Goal: Information Seeking & Learning: Check status

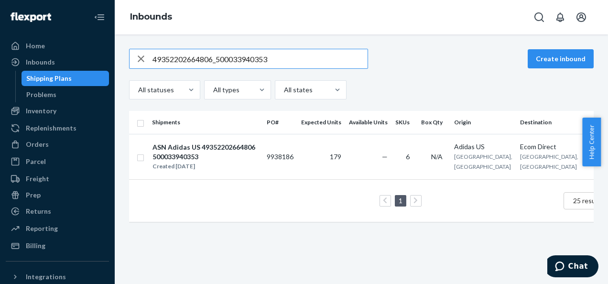
drag, startPoint x: 281, startPoint y: 57, endPoint x: 135, endPoint y: 57, distance: 146.6
click at [135, 57] on div "49352202664806_500033940353" at bounding box center [248, 58] width 238 height 19
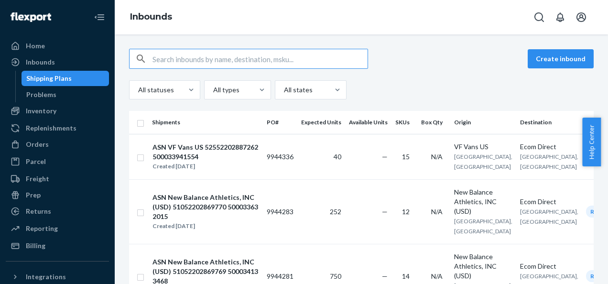
click at [403, 90] on div "All statuses All types All states" at bounding box center [361, 89] width 464 height 19
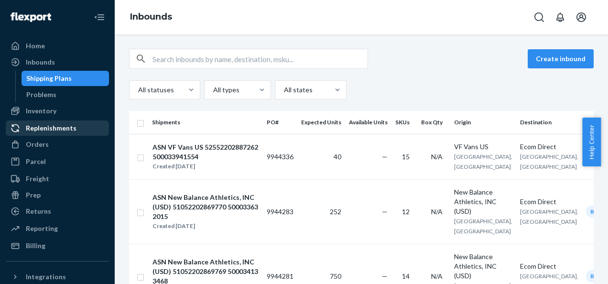
drag, startPoint x: 42, startPoint y: 139, endPoint x: 64, endPoint y: 128, distance: 23.9
click at [42, 139] on div "Orders" at bounding box center [57, 144] width 101 height 13
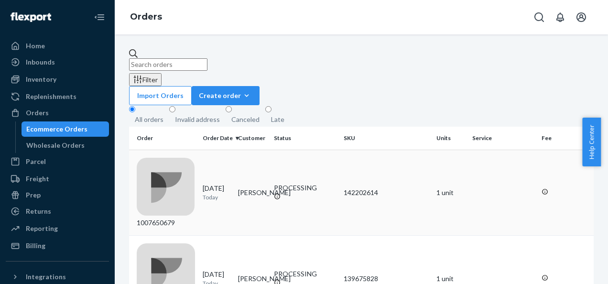
click at [172, 158] on div "1007650679" at bounding box center [166, 193] width 58 height 70
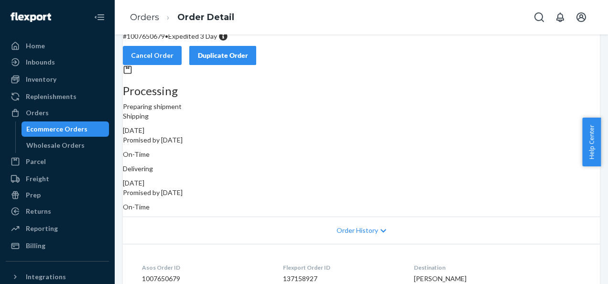
scroll to position [48, 0]
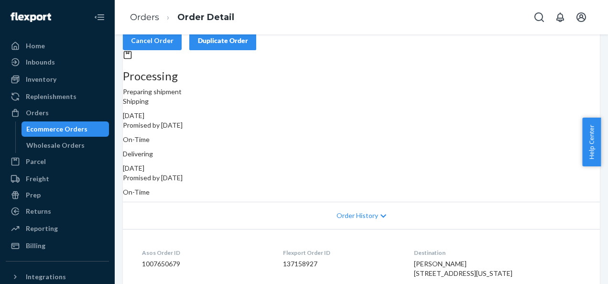
click at [359, 211] on span "Order History" at bounding box center [357, 216] width 42 height 10
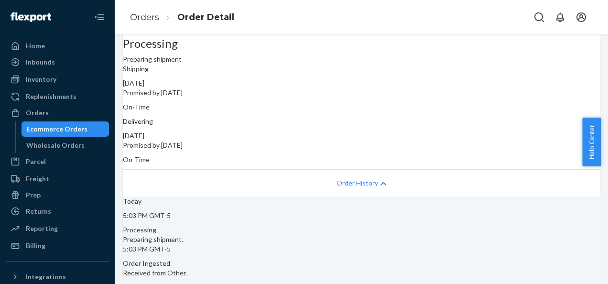
scroll to position [0, 0]
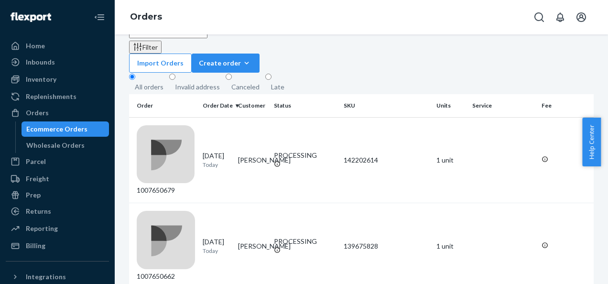
scroll to position [48, 0]
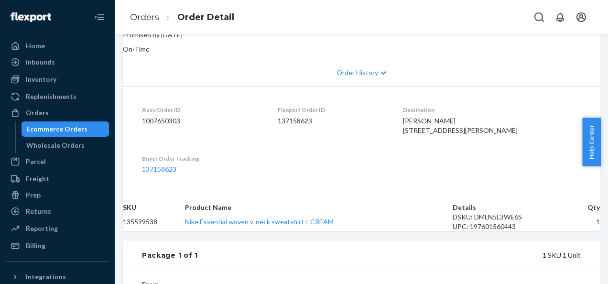
scroll to position [96, 0]
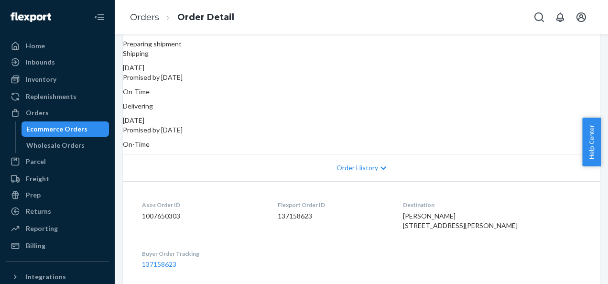
click at [357, 163] on span "Order History" at bounding box center [357, 168] width 42 height 10
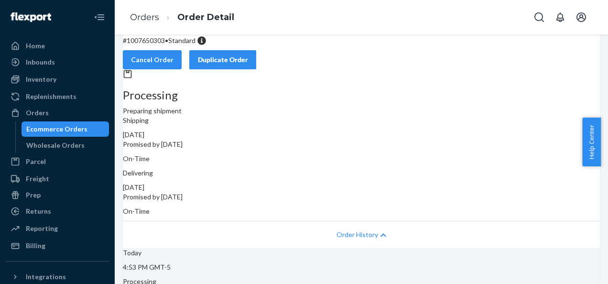
scroll to position [0, 0]
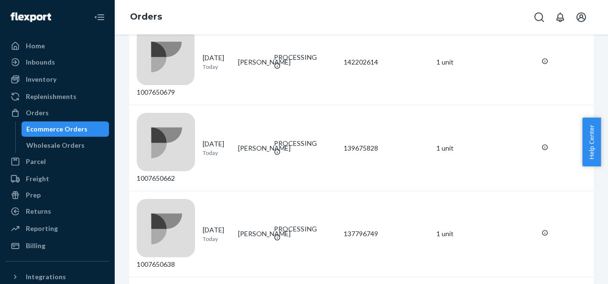
scroll to position [33, 0]
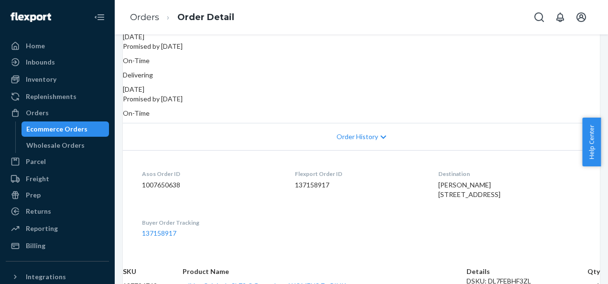
scroll to position [143, 0]
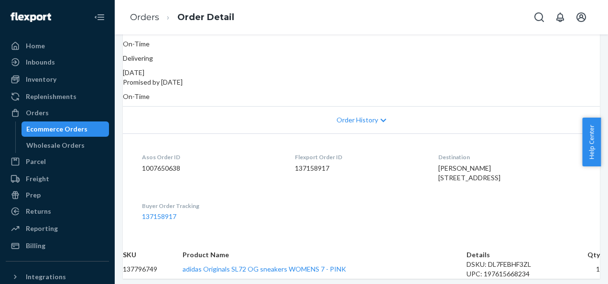
click at [363, 116] on div "Order History" at bounding box center [361, 119] width 477 height 27
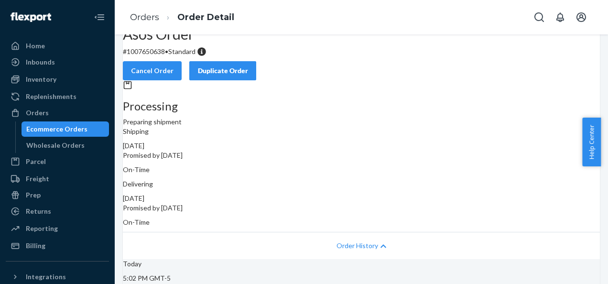
scroll to position [0, 0]
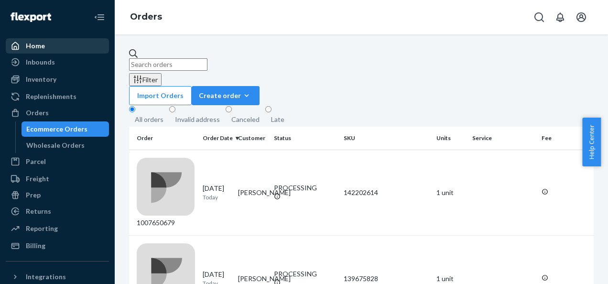
click at [35, 46] on div "Home" at bounding box center [35, 46] width 19 height 10
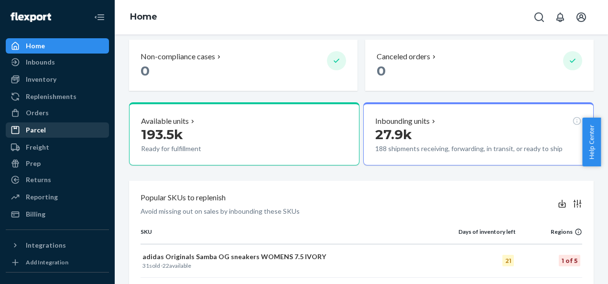
scroll to position [96, 0]
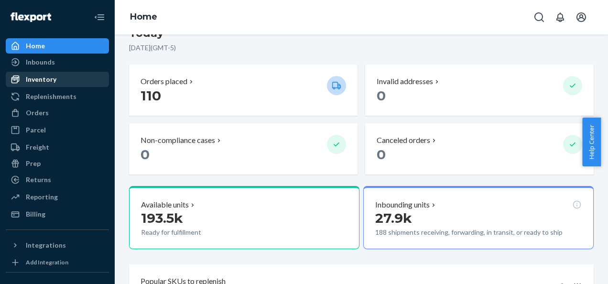
click at [22, 63] on div at bounding box center [18, 62] width 15 height 10
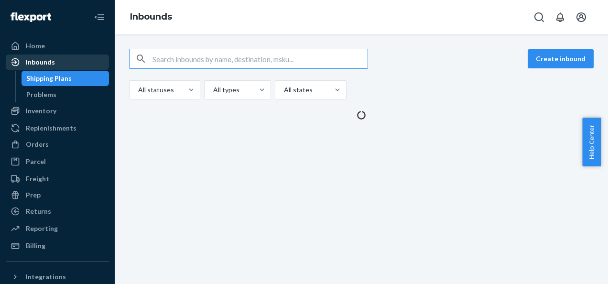
click at [38, 63] on div "Inbounds" at bounding box center [40, 62] width 29 height 10
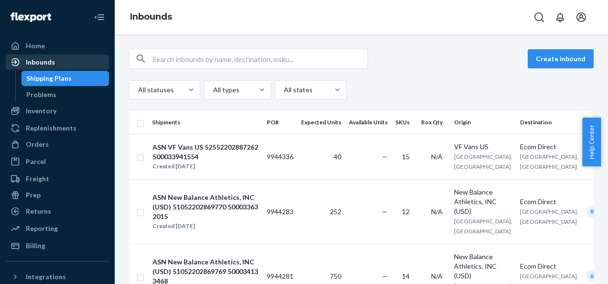
click at [18, 62] on icon at bounding box center [16, 62] width 10 height 10
click at [418, 85] on div "All statuses All types All states" at bounding box center [361, 89] width 464 height 19
click at [40, 115] on div "Inventory" at bounding box center [41, 111] width 31 height 10
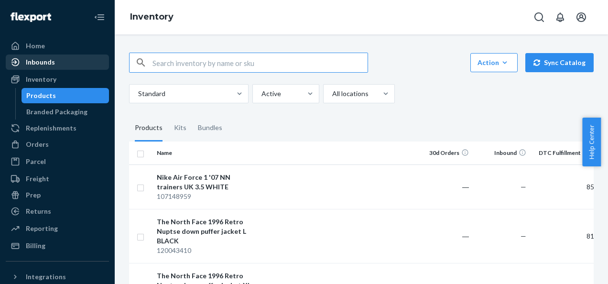
click at [31, 62] on div "Inbounds" at bounding box center [40, 62] width 29 height 10
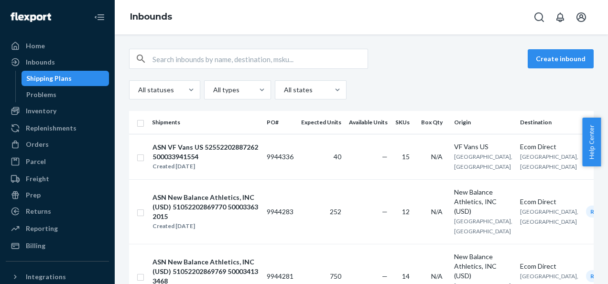
click at [440, 64] on div "Create inbound" at bounding box center [361, 59] width 464 height 20
click at [39, 143] on div "Orders" at bounding box center [37, 144] width 23 height 10
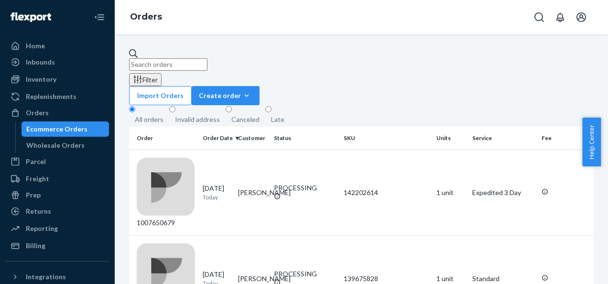
click at [161, 73] on button "Filter" at bounding box center [145, 79] width 32 height 13
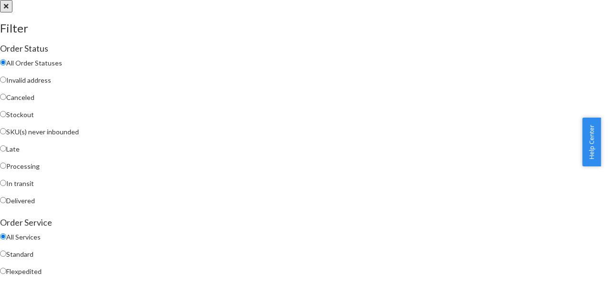
scroll to position [143, 0]
click at [328, 0] on div at bounding box center [304, 0] width 608 height 0
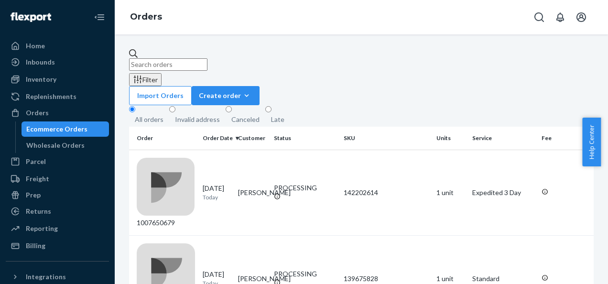
click at [158, 75] on div "Filter" at bounding box center [145, 80] width 25 height 10
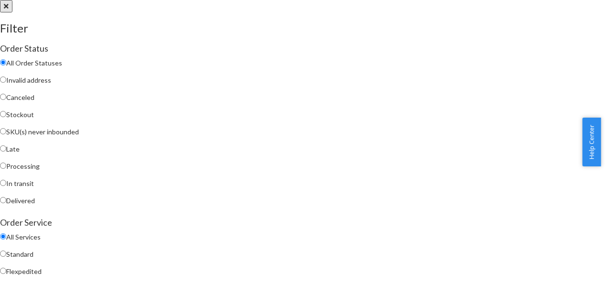
scroll to position [191, 0]
drag, startPoint x: 408, startPoint y: 138, endPoint x: 422, endPoint y: 157, distance: 24.3
radio input "true"
radio input "false"
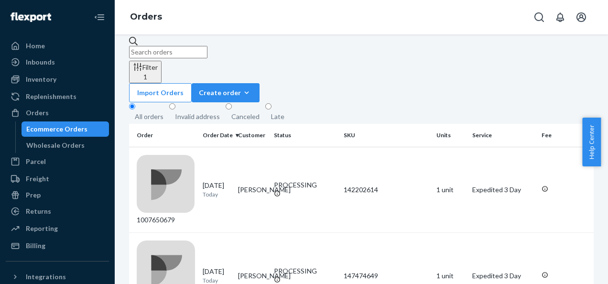
scroll to position [0, 0]
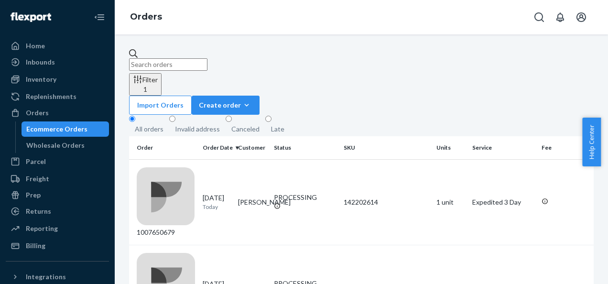
click at [158, 75] on div "Filter 1" at bounding box center [145, 85] width 25 height 20
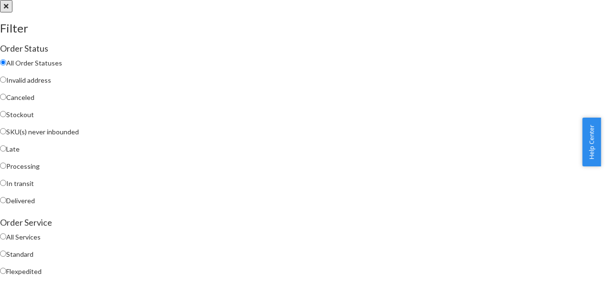
click at [6, 168] on input "Processing" at bounding box center [3, 165] width 6 height 6
radio input "true"
radio input "false"
